Goal: Navigation & Orientation: Understand site structure

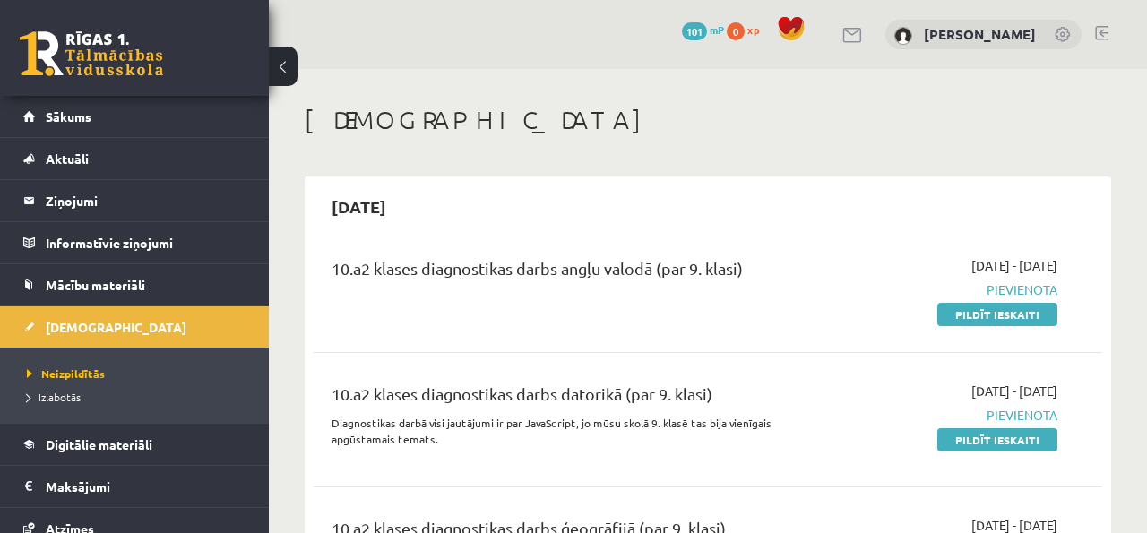
click at [551, 276] on div "10.a2 klases diagnostikas darbs angļu valodā (par 9. klasi)" at bounding box center [569, 272] width 475 height 33
drag, startPoint x: 967, startPoint y: 325, endPoint x: 941, endPoint y: 318, distance: 27.0
click at [955, 324] on div "10.a2 klases diagnostikas darbs angļu valodā (par 9. klasi) [DATE] - [DATE] [GE…" at bounding box center [708, 289] width 789 height 103
click at [143, 119] on link "Sākums" at bounding box center [134, 116] width 223 height 41
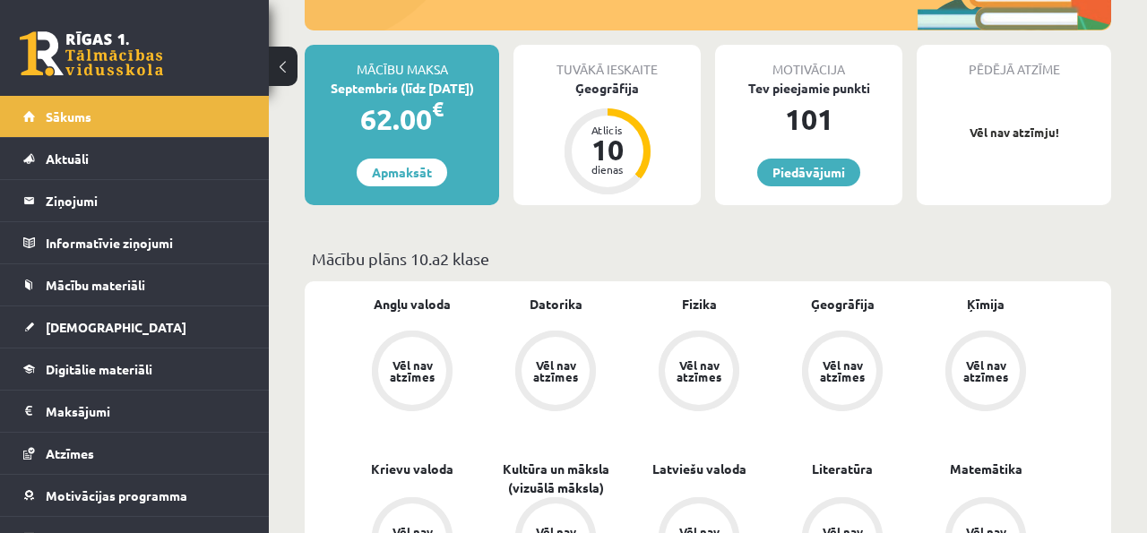
scroll to position [292, 0]
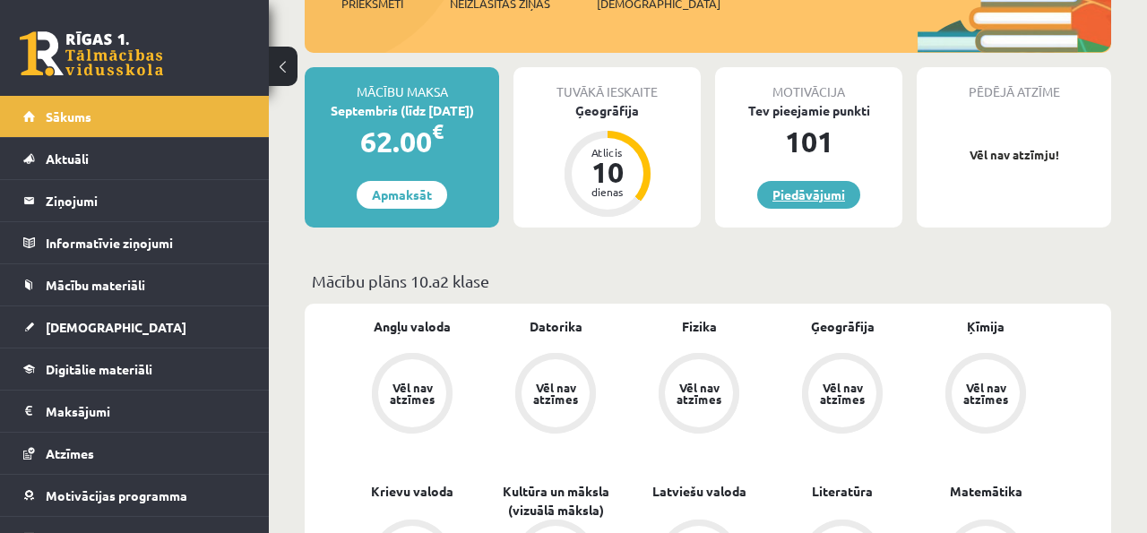
click at [795, 181] on link "Piedāvājumi" at bounding box center [808, 195] width 103 height 28
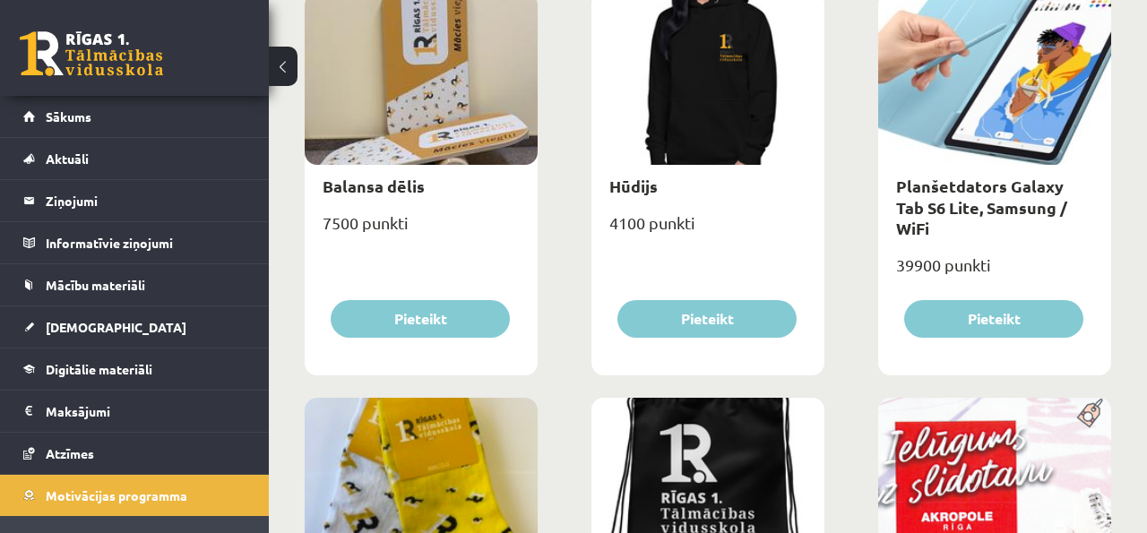
scroll to position [1623, 0]
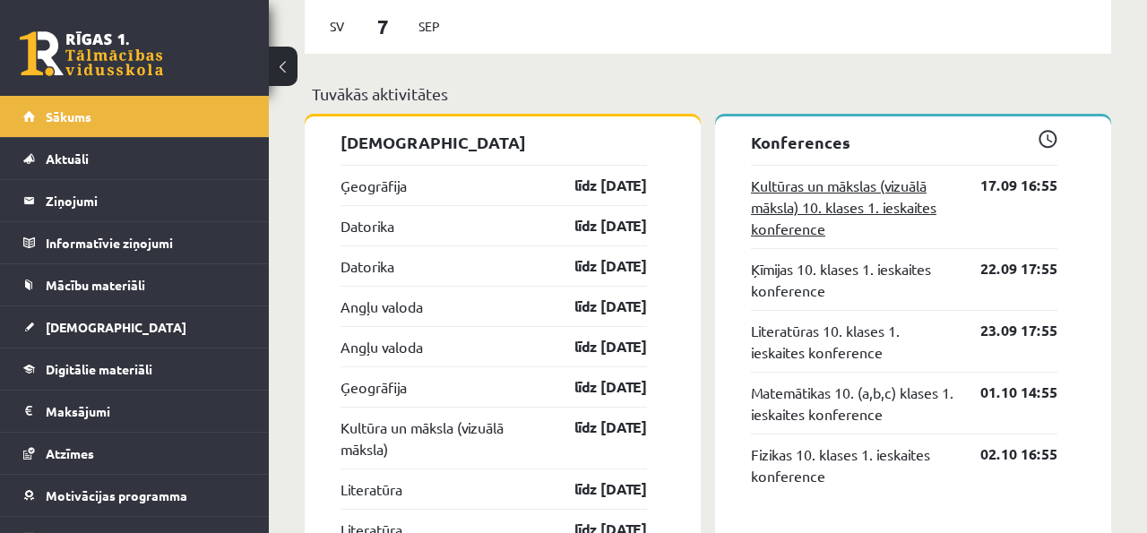
scroll to position [1556, 0]
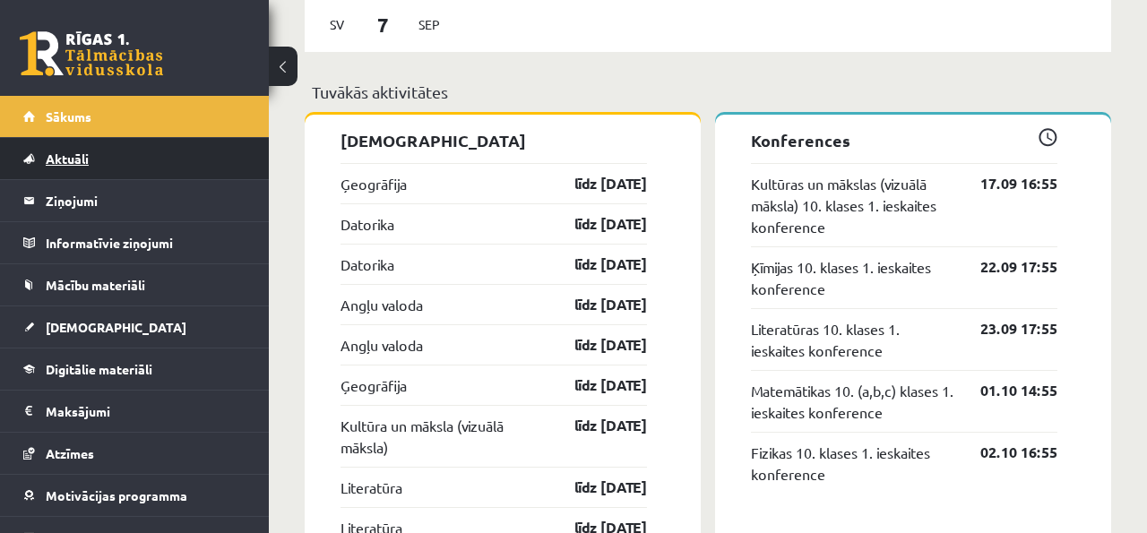
click at [155, 157] on link "Aktuāli" at bounding box center [134, 158] width 223 height 41
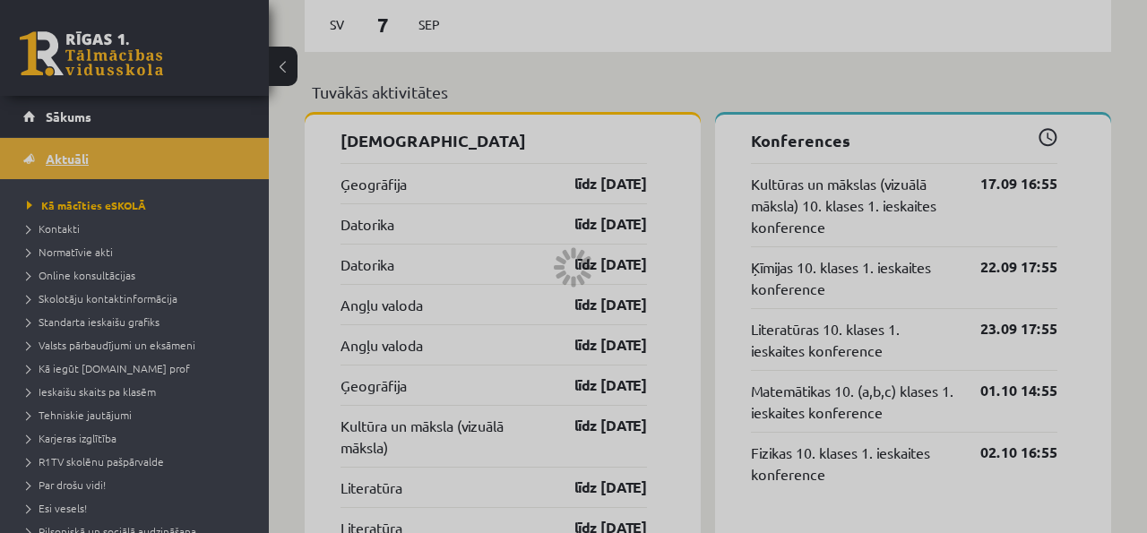
scroll to position [1420, 0]
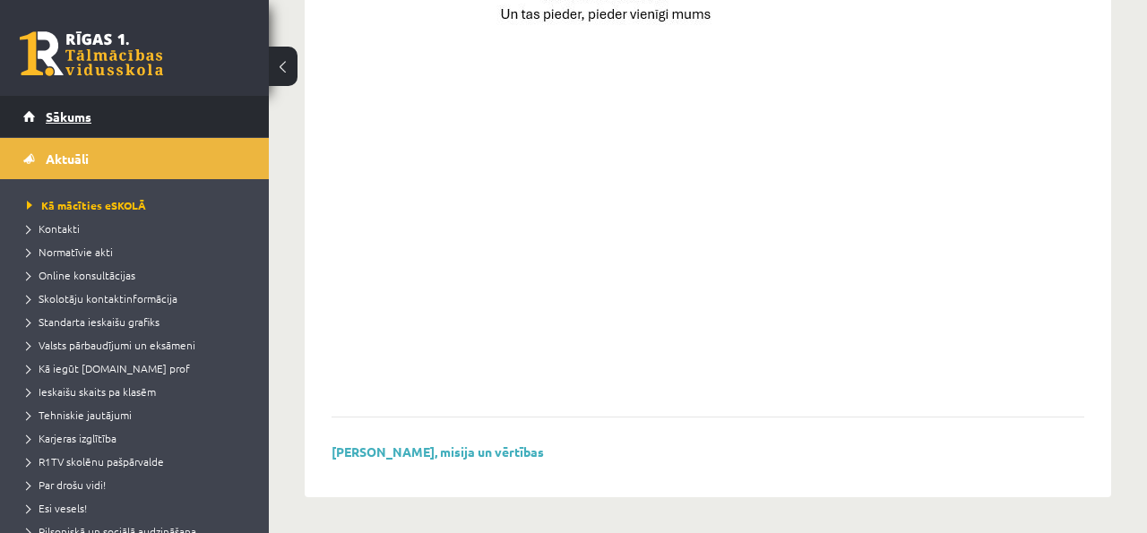
click at [179, 127] on link "Sākums" at bounding box center [134, 116] width 223 height 41
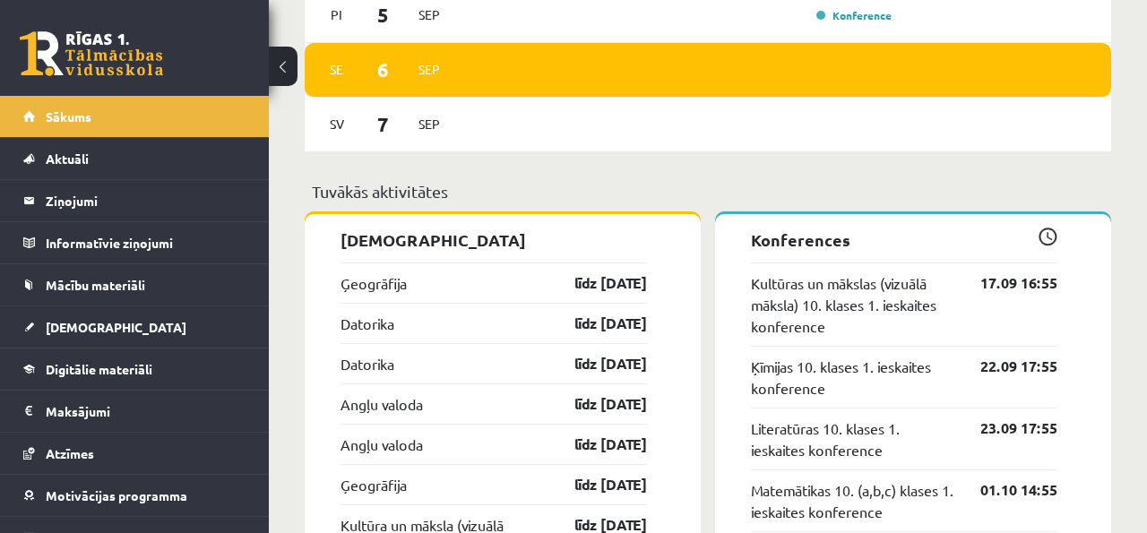
scroll to position [1456, 0]
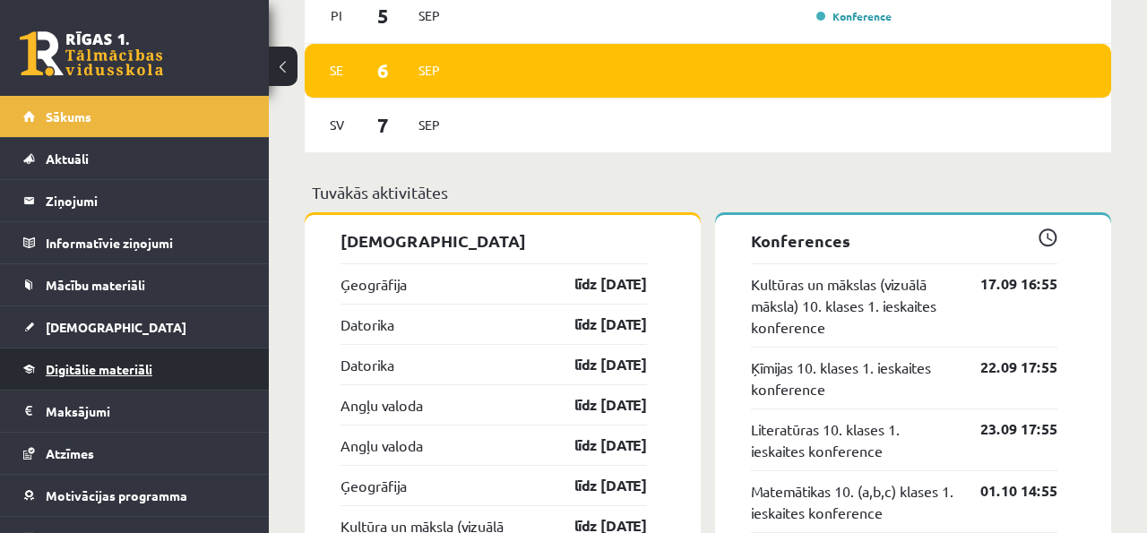
click at [176, 373] on link "Digitālie materiāli" at bounding box center [134, 369] width 223 height 41
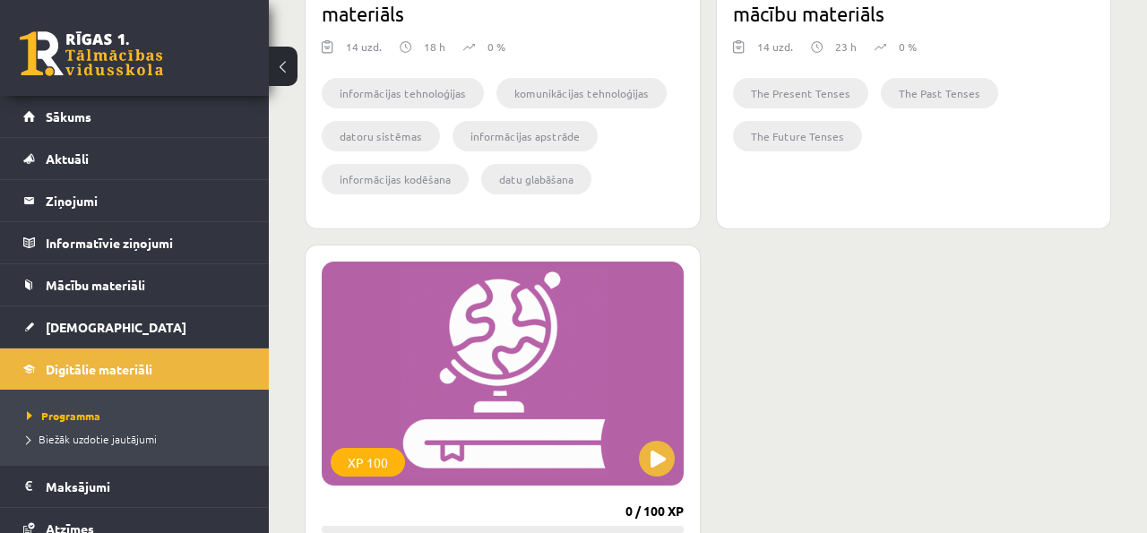
scroll to position [670, 0]
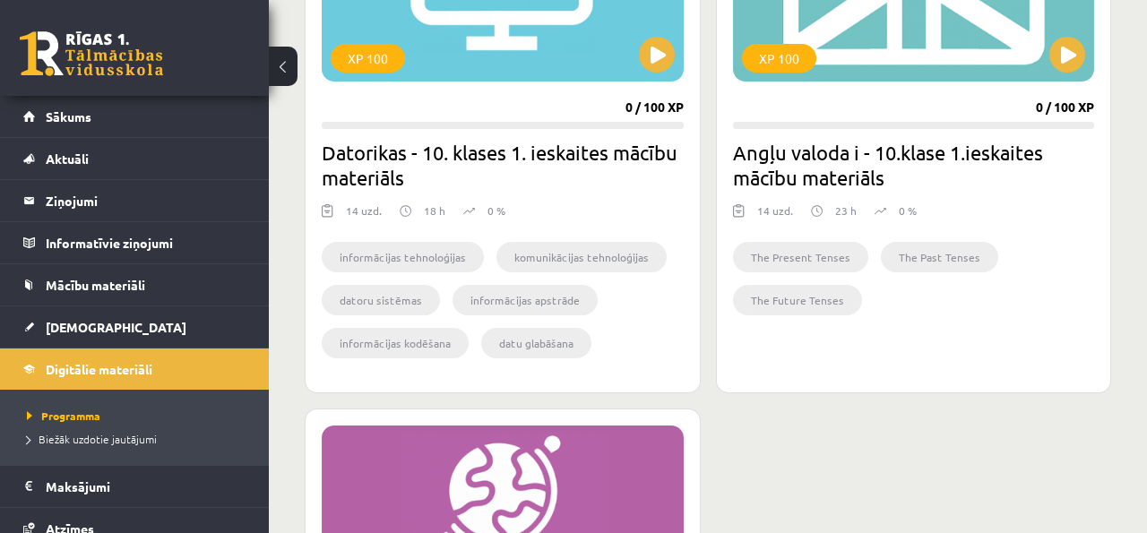
click at [844, 206] on p "23 h" at bounding box center [846, 211] width 22 height 16
